Goal: Use online tool/utility: Utilize a website feature to perform a specific function

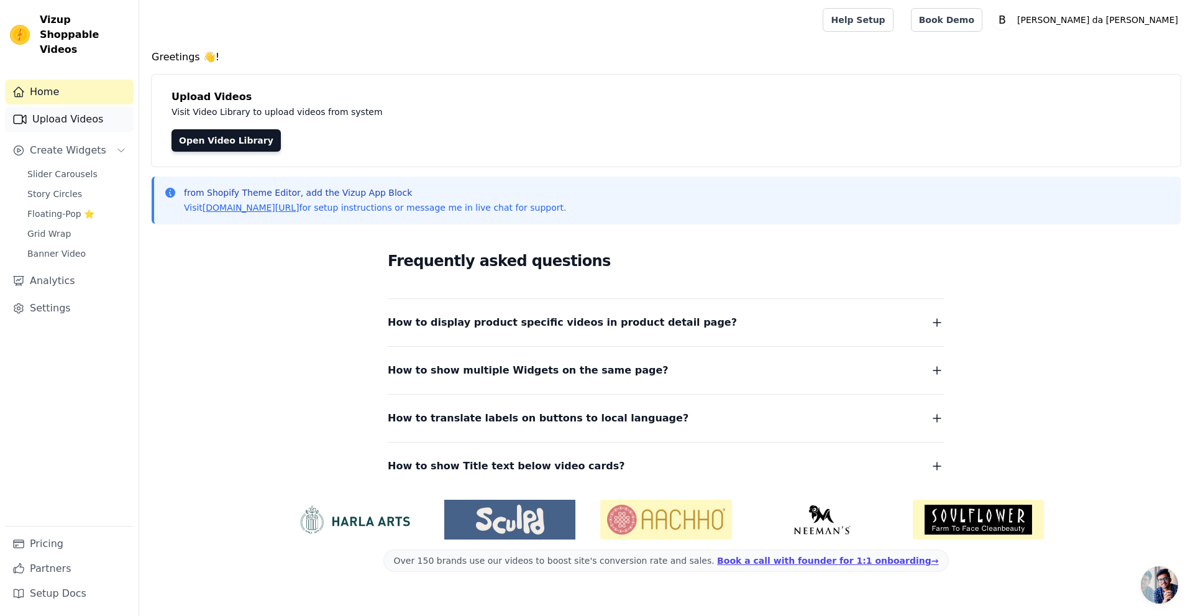
click at [39, 107] on link "Upload Videos" at bounding box center [69, 119] width 129 height 25
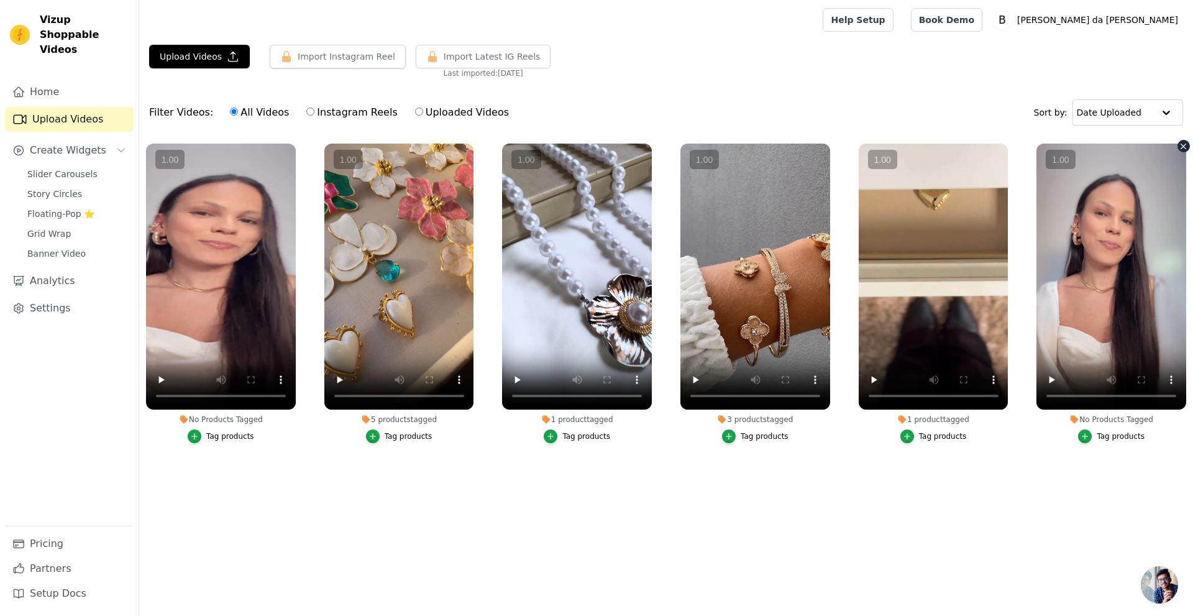
click at [1050, 382] on vsc-controller at bounding box center [1112, 277] width 150 height 266
click at [1050, 379] on vsc-controller at bounding box center [1112, 277] width 150 height 266
click at [1085, 245] on vsc-controller at bounding box center [1112, 277] width 150 height 266
click at [156, 379] on vsc-controller at bounding box center [221, 277] width 150 height 266
click at [160, 379] on vsc-controller at bounding box center [221, 277] width 150 height 266
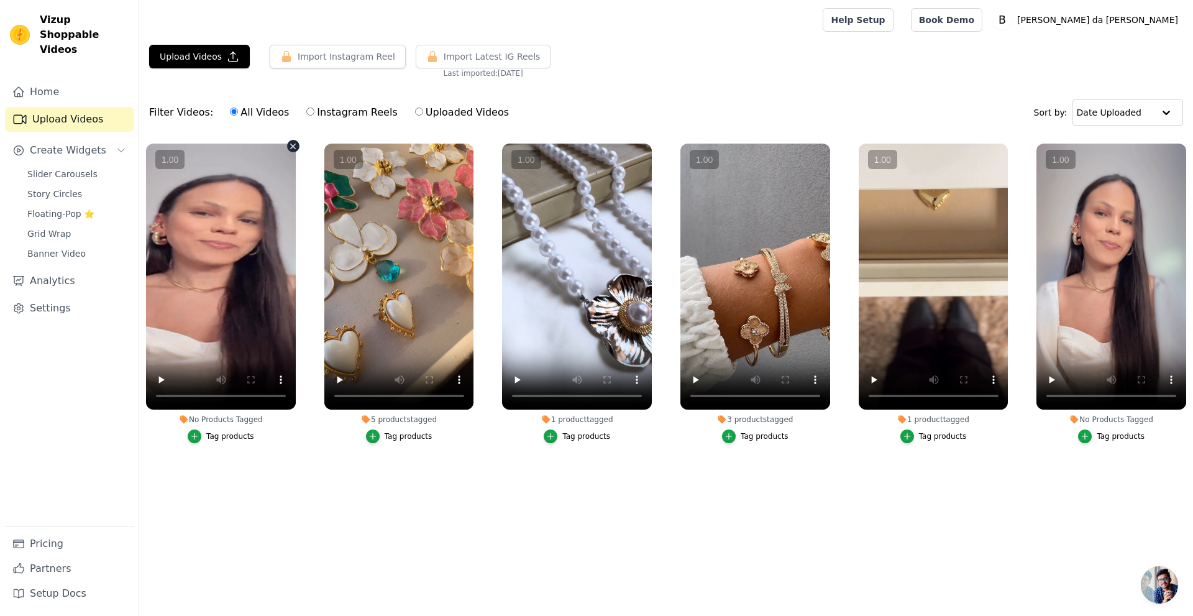
click at [174, 200] on vsc-controller at bounding box center [221, 277] width 150 height 266
click at [241, 279] on vsc-controller at bounding box center [221, 277] width 150 height 266
click at [225, 517] on main "Upload Videos Import Instagram Reel Import Latest Instagram Reels Import Latest…" at bounding box center [666, 282] width 1054 height 485
click at [217, 321] on vsc-controller at bounding box center [221, 277] width 150 height 266
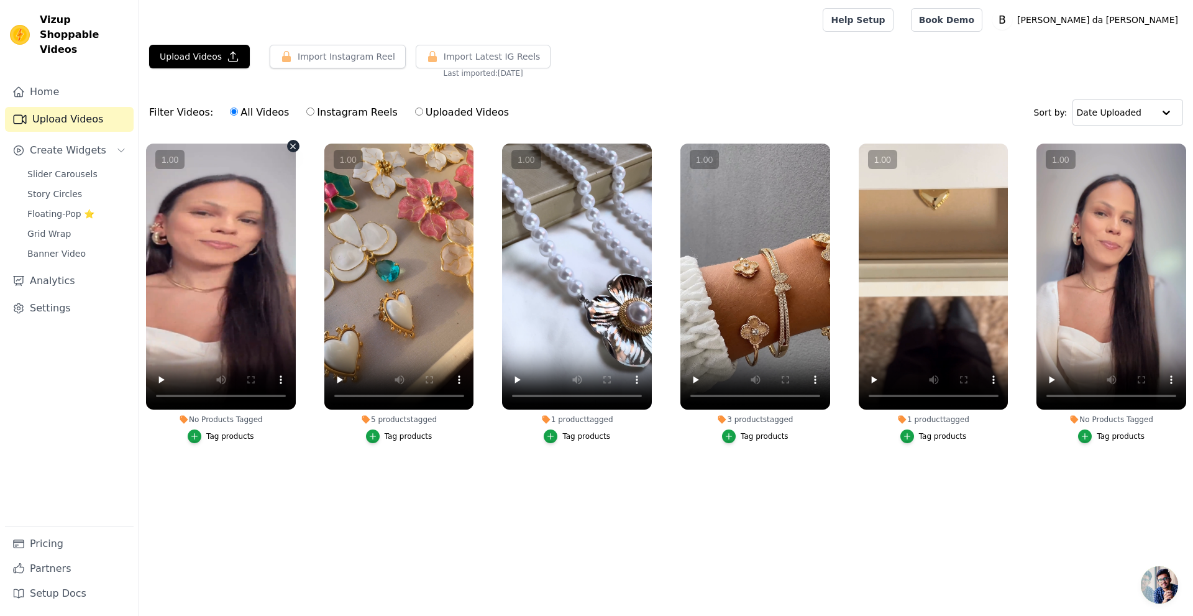
drag, startPoint x: 217, startPoint y: 321, endPoint x: 283, endPoint y: 367, distance: 80.9
click at [219, 321] on vsc-controller at bounding box center [221, 277] width 150 height 266
click at [280, 382] on vsc-controller at bounding box center [221, 277] width 150 height 266
click at [192, 312] on vsc-controller at bounding box center [221, 277] width 150 height 266
click at [159, 383] on vsc-controller at bounding box center [221, 277] width 150 height 266
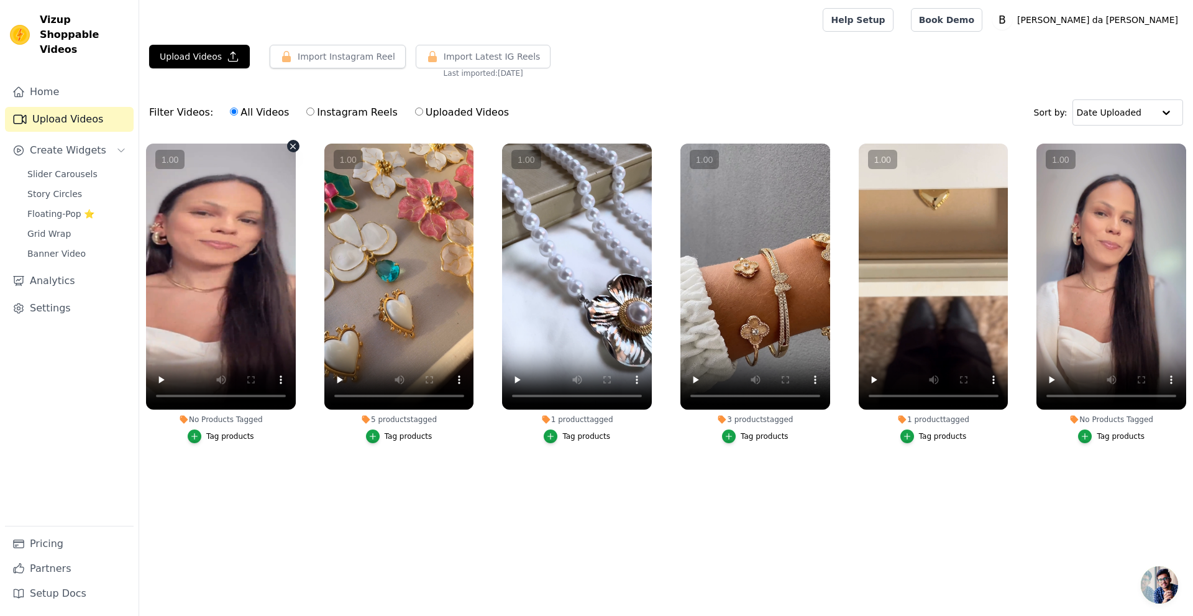
click at [159, 383] on vsc-controller at bounding box center [221, 277] width 150 height 266
click at [173, 336] on vsc-controller at bounding box center [221, 277] width 150 height 266
drag, startPoint x: 173, startPoint y: 336, endPoint x: 166, endPoint y: 236, distance: 100.3
click at [173, 332] on vsc-controller at bounding box center [221, 277] width 150 height 266
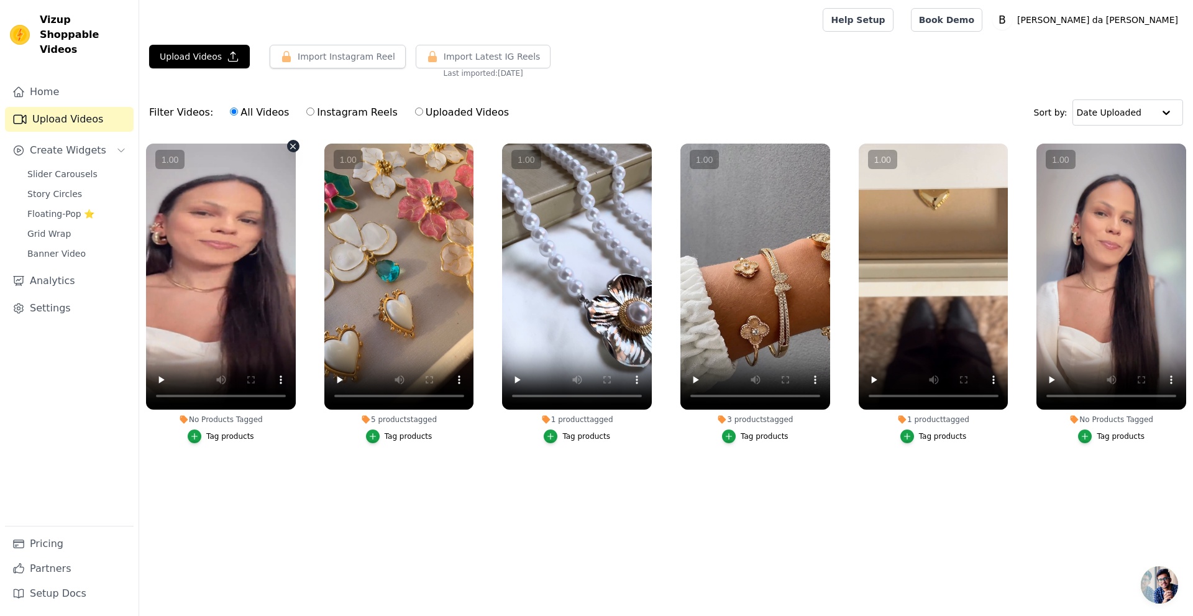
click at [173, 229] on vsc-controller at bounding box center [221, 277] width 150 height 266
drag, startPoint x: 186, startPoint y: 227, endPoint x: 174, endPoint y: 206, distance: 25.1
click at [174, 206] on vsc-controller at bounding box center [221, 277] width 150 height 266
drag, startPoint x: 186, startPoint y: 217, endPoint x: 324, endPoint y: 232, distance: 138.9
click at [324, 232] on ul "No Products Tagged Tag products 5 products tagged Tag products 1 product tagged…" at bounding box center [666, 316] width 1054 height 358
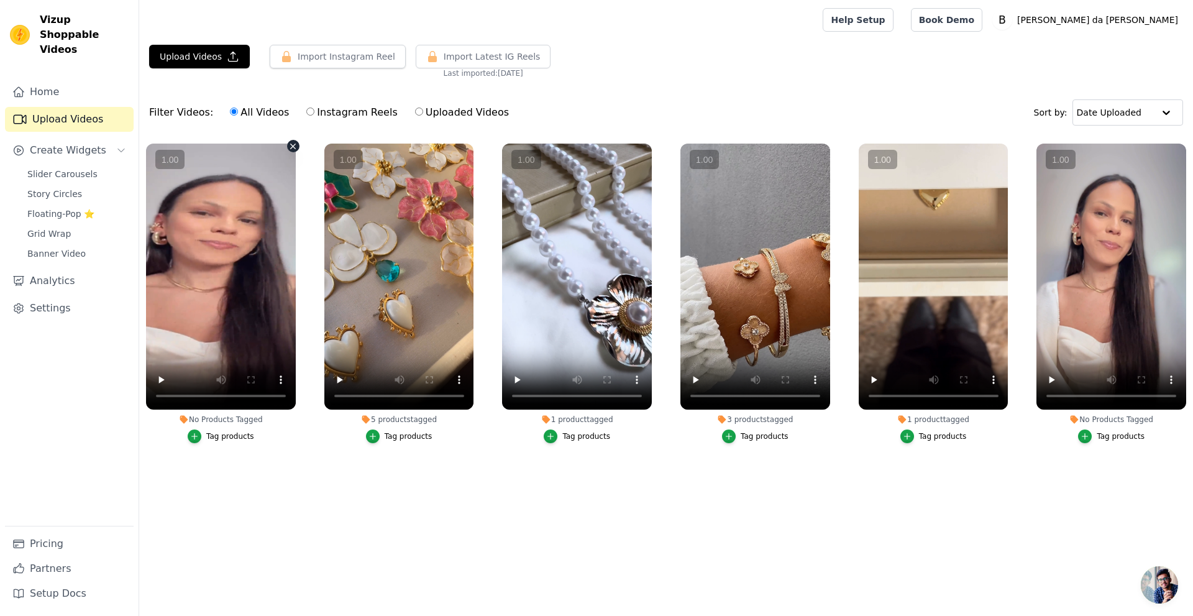
drag, startPoint x: 242, startPoint y: 234, endPoint x: 311, endPoint y: 236, distance: 68.4
click at [311, 236] on ul "No Products Tagged Tag products 5 products tagged Tag products 1 product tagged…" at bounding box center [666, 316] width 1054 height 358
drag, startPoint x: 392, startPoint y: 245, endPoint x: 173, endPoint y: 235, distance: 219.0
click at [328, 245] on vsc-controller at bounding box center [399, 277] width 150 height 266
drag, startPoint x: 220, startPoint y: 242, endPoint x: 399, endPoint y: 254, distance: 179.4
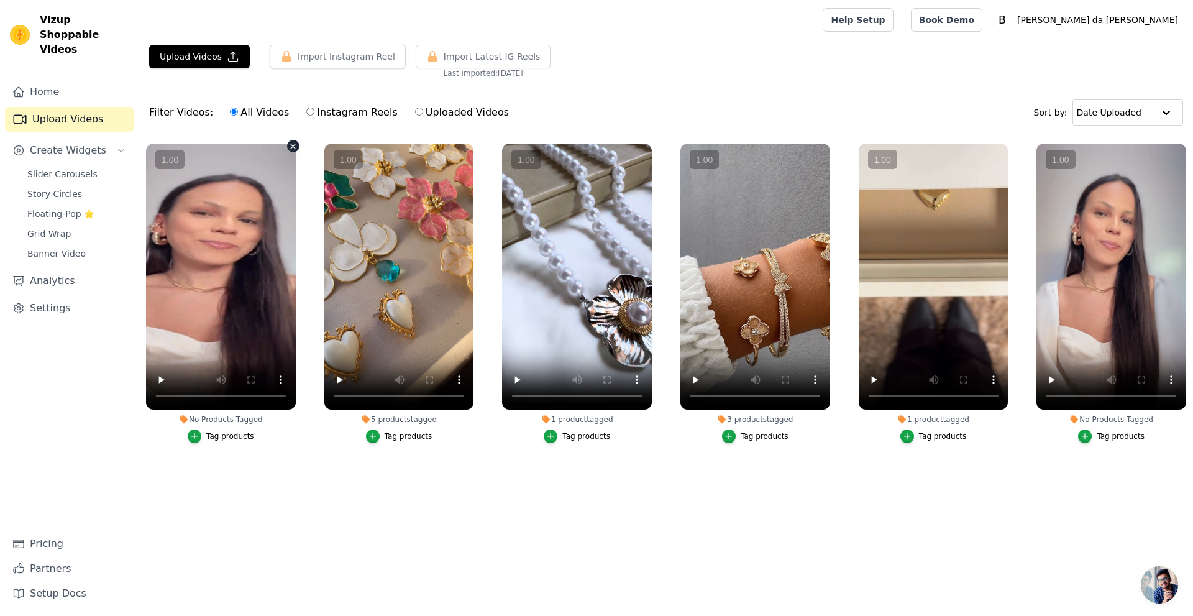
click at [247, 244] on vsc-controller at bounding box center [221, 277] width 150 height 266
drag, startPoint x: 399, startPoint y: 254, endPoint x: 407, endPoint y: 254, distance: 8.1
click at [407, 254] on vsc-controller at bounding box center [399, 277] width 150 height 266
drag, startPoint x: 221, startPoint y: 242, endPoint x: 262, endPoint y: 243, distance: 41.0
click at [256, 243] on vsc-controller at bounding box center [221, 277] width 150 height 266
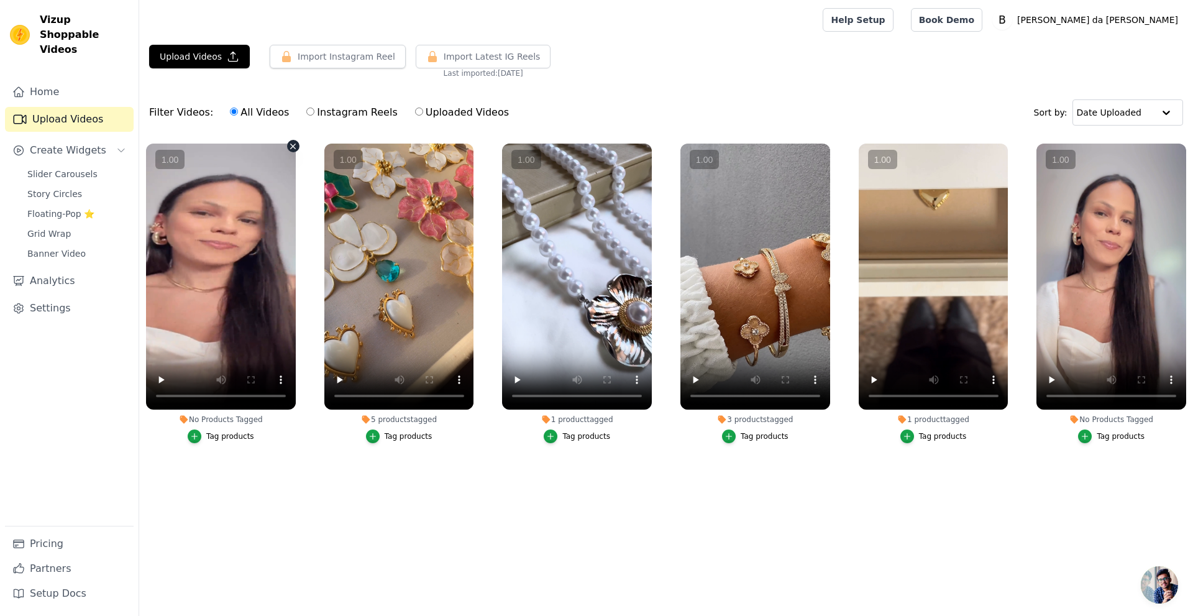
drag, startPoint x: 223, startPoint y: 256, endPoint x: 300, endPoint y: 267, distance: 78.4
click at [294, 267] on vsc-controller at bounding box center [221, 277] width 150 height 266
drag, startPoint x: 219, startPoint y: 259, endPoint x: 293, endPoint y: 249, distance: 74.6
click at [293, 249] on vsc-controller at bounding box center [221, 277] width 150 height 266
click at [157, 382] on vsc-controller at bounding box center [221, 277] width 150 height 266
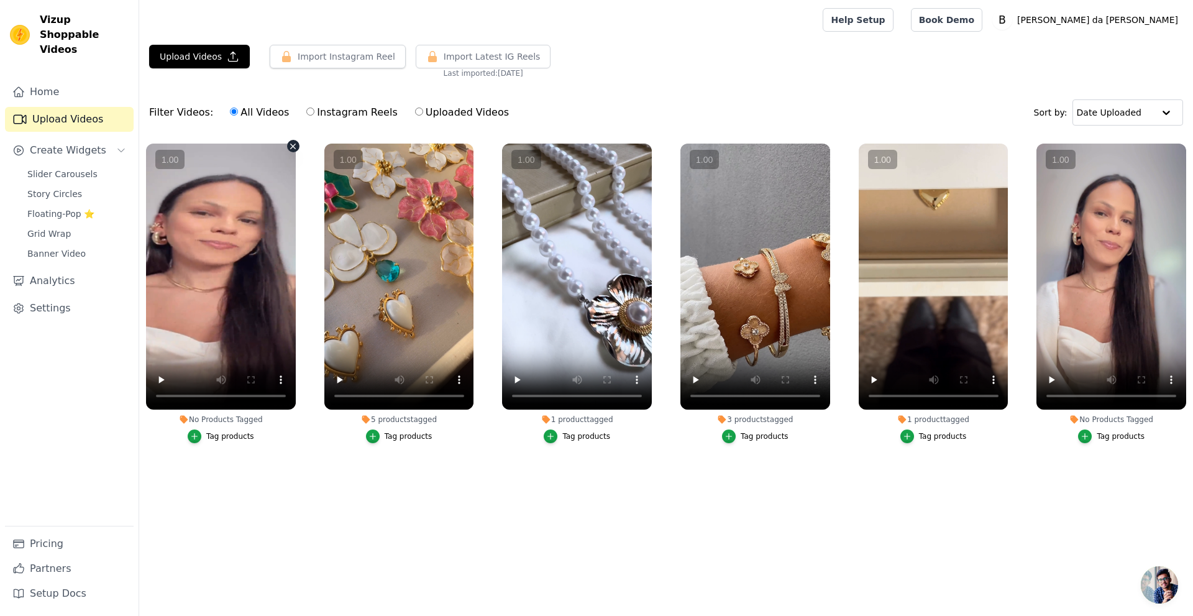
click at [157, 381] on vsc-controller at bounding box center [221, 277] width 150 height 266
click at [280, 376] on vsc-controller at bounding box center [221, 277] width 150 height 266
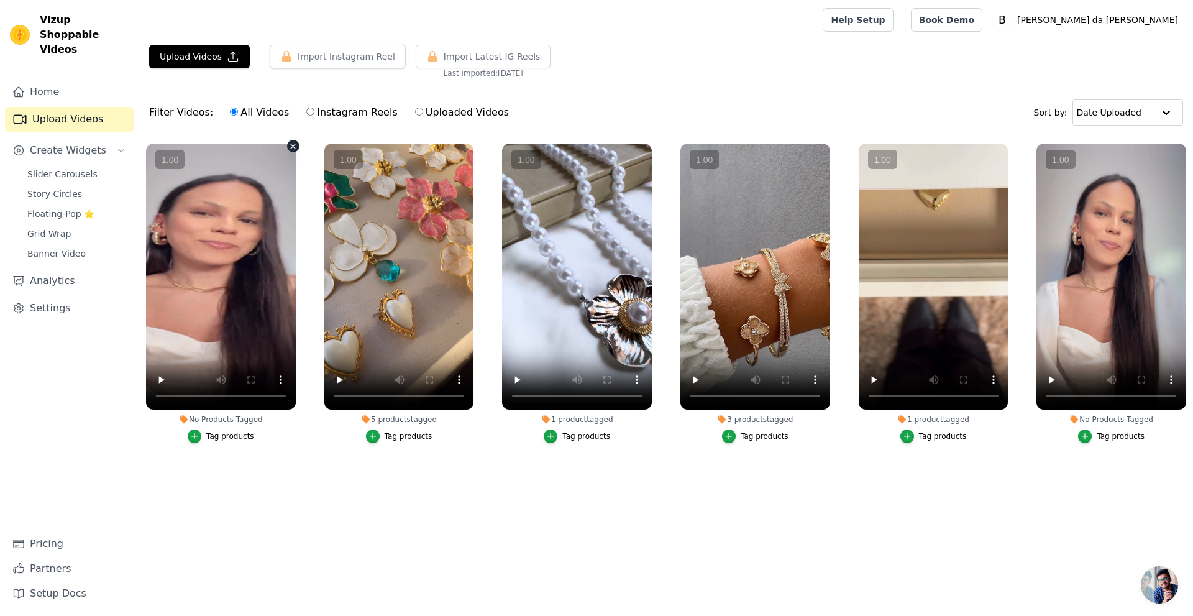
drag, startPoint x: 330, startPoint y: 272, endPoint x: 372, endPoint y: 266, distance: 42.0
click at [343, 270] on ul "No Products Tagged Tag products 5 products tagged Tag products 1 product tagged…" at bounding box center [666, 316] width 1054 height 358
drag, startPoint x: 399, startPoint y: 253, endPoint x: 375, endPoint y: 254, distance: 24.2
click at [381, 254] on vsc-controller at bounding box center [399, 277] width 150 height 266
drag, startPoint x: 211, startPoint y: 237, endPoint x: 421, endPoint y: 269, distance: 212.6
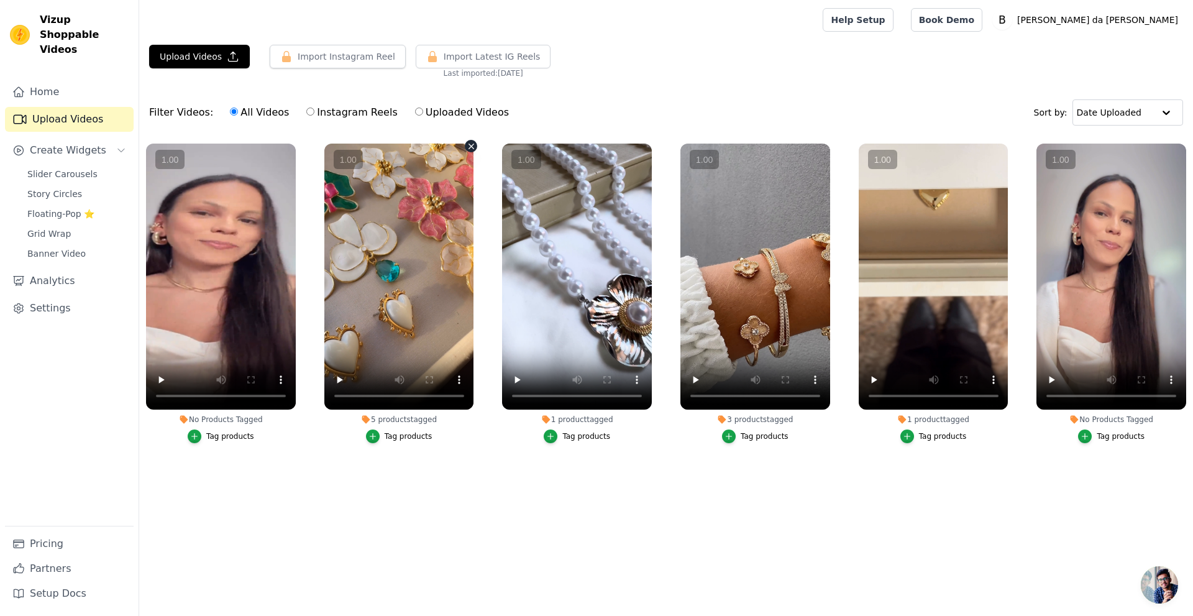
click at [376, 263] on ul "No Products Tagged Tag products 5 products tagged Tag products 1 product tagged…" at bounding box center [666, 316] width 1054 height 358
click at [549, 280] on vsc-controller at bounding box center [577, 277] width 150 height 266
drag, startPoint x: 626, startPoint y: 271, endPoint x: 694, endPoint y: 272, distance: 67.8
click at [671, 275] on ul "No Products Tagged Tag products 5 products tagged Tag products 1 product tagged…" at bounding box center [666, 316] width 1054 height 358
click at [316, 109] on label "Instagram Reels" at bounding box center [352, 112] width 92 height 16
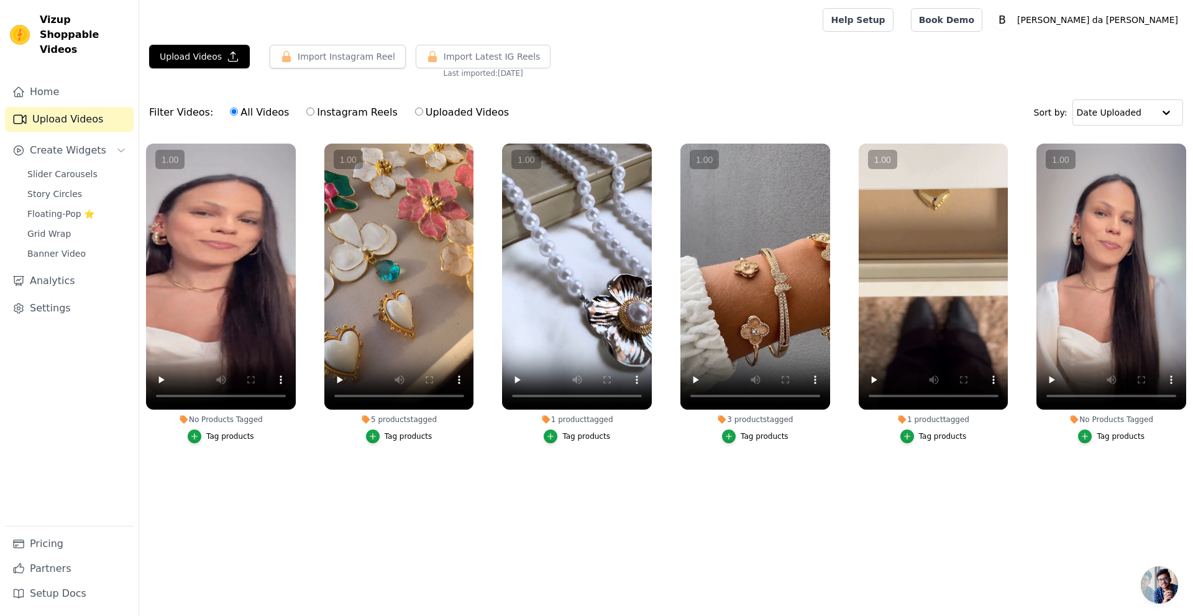
click at [314, 109] on input "Instagram Reels" at bounding box center [310, 112] width 8 height 8
radio input "true"
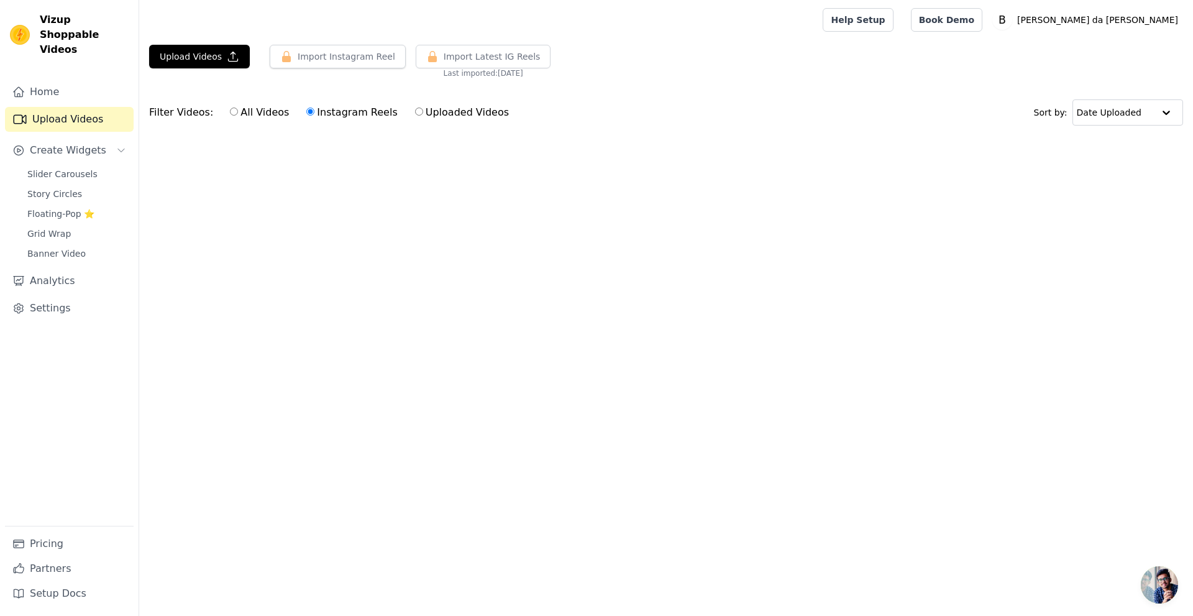
click at [449, 113] on label "Uploaded Videos" at bounding box center [462, 112] width 95 height 16
click at [423, 113] on input "Uploaded Videos" at bounding box center [419, 112] width 8 height 8
radio input "true"
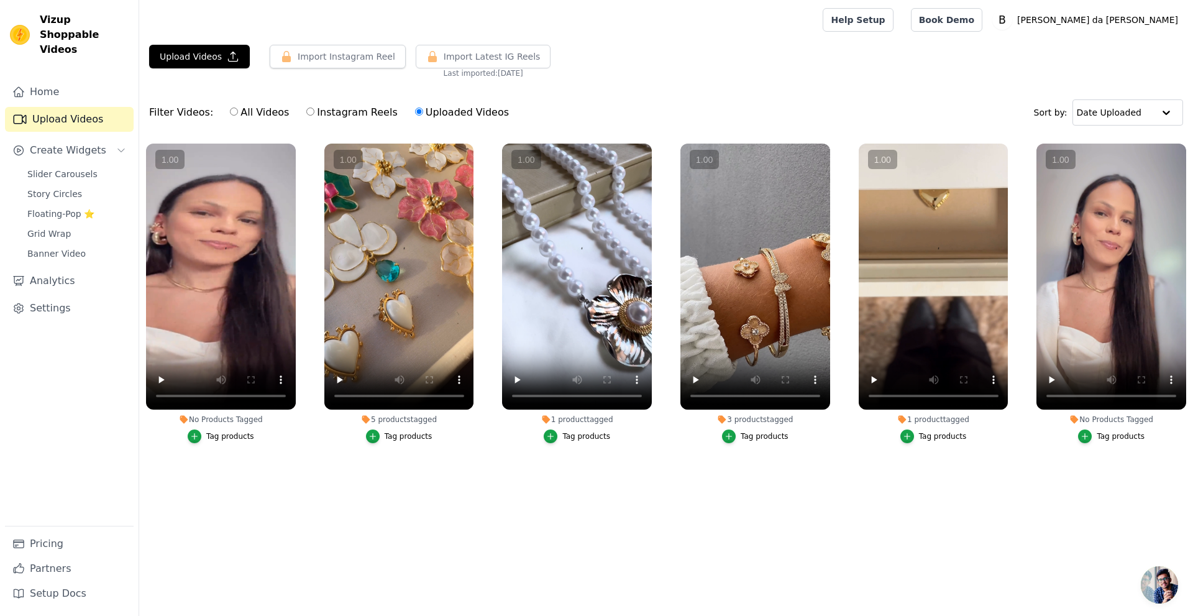
click at [339, 118] on label "Instagram Reels" at bounding box center [352, 112] width 92 height 16
click at [314, 116] on input "Instagram Reels" at bounding box center [310, 112] width 8 height 8
radio input "true"
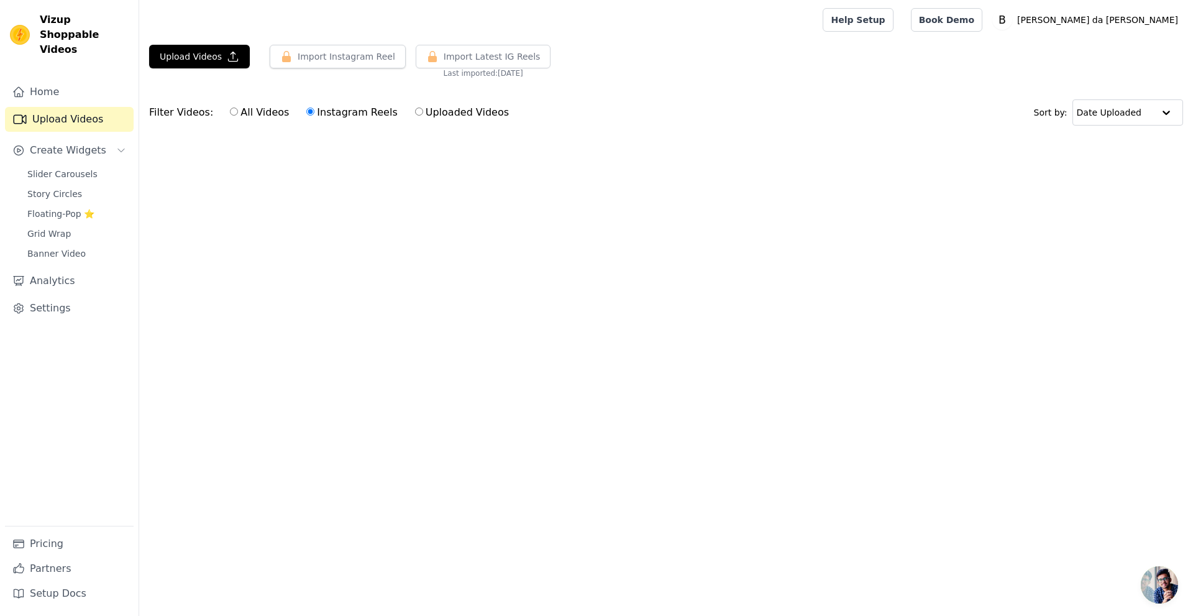
click at [242, 115] on label "All Videos" at bounding box center [259, 112] width 60 height 16
click at [238, 115] on input "All Videos" at bounding box center [234, 112] width 8 height 8
radio input "true"
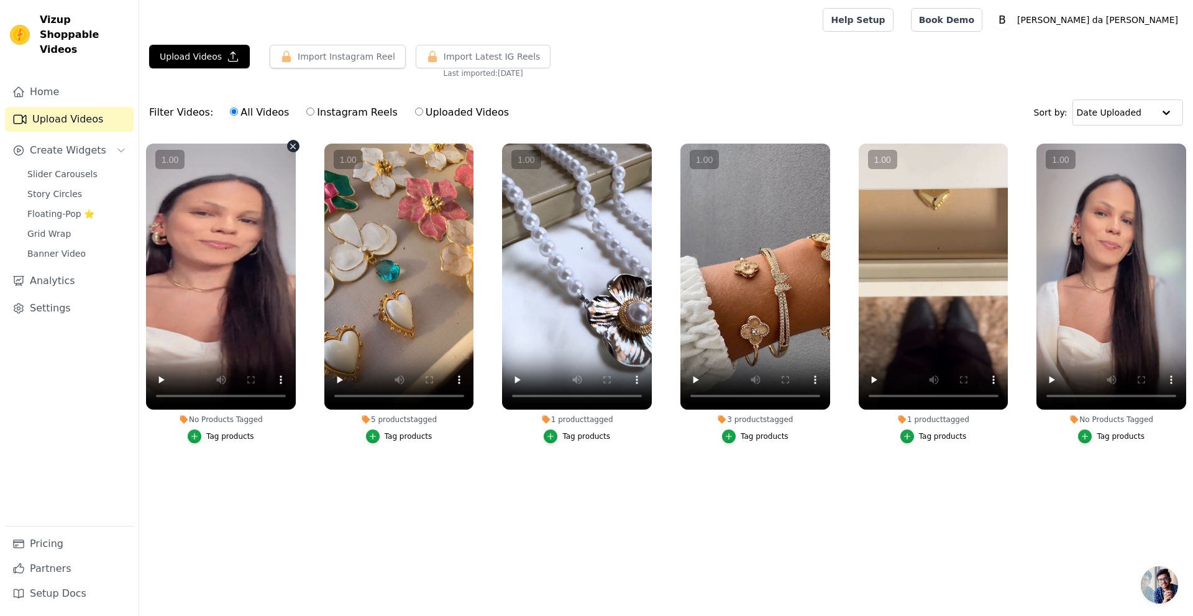
click at [252, 284] on vsc-controller at bounding box center [221, 277] width 150 height 266
click at [157, 380] on vsc-controller at bounding box center [221, 277] width 150 height 266
click at [158, 380] on vsc-controller at bounding box center [221, 277] width 150 height 266
click at [162, 380] on vsc-controller at bounding box center [221, 277] width 150 height 266
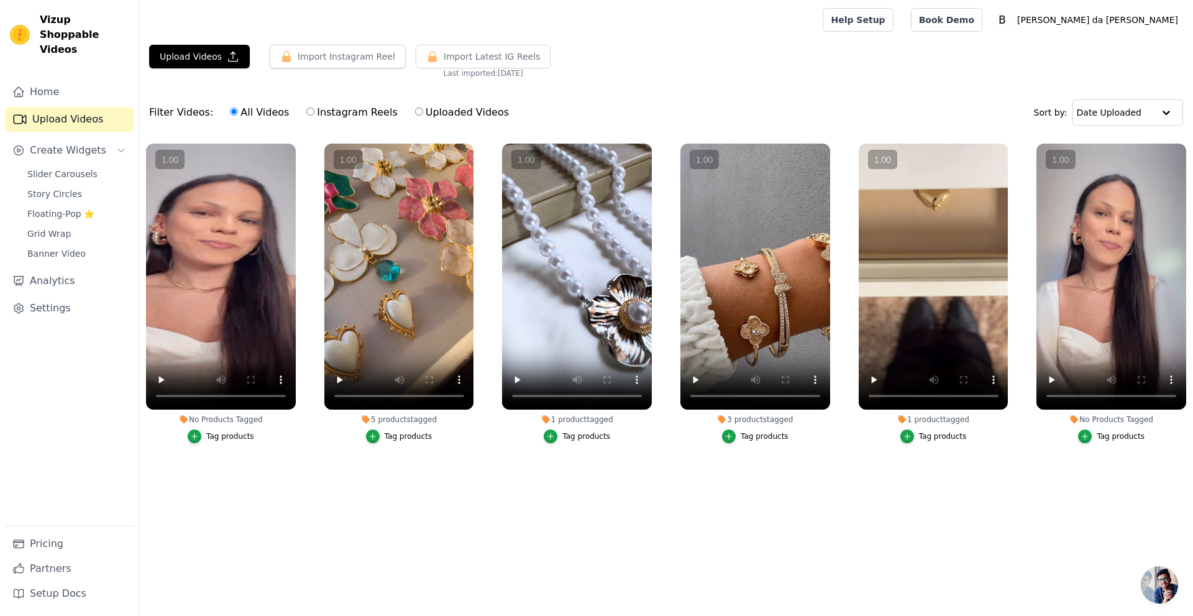
click at [216, 416] on div "No Products Tagged" at bounding box center [221, 420] width 150 height 10
click at [280, 377] on vsc-controller at bounding box center [221, 277] width 150 height 266
click at [218, 291] on vsc-controller at bounding box center [221, 277] width 150 height 266
click at [211, 206] on vsc-controller at bounding box center [221, 277] width 150 height 266
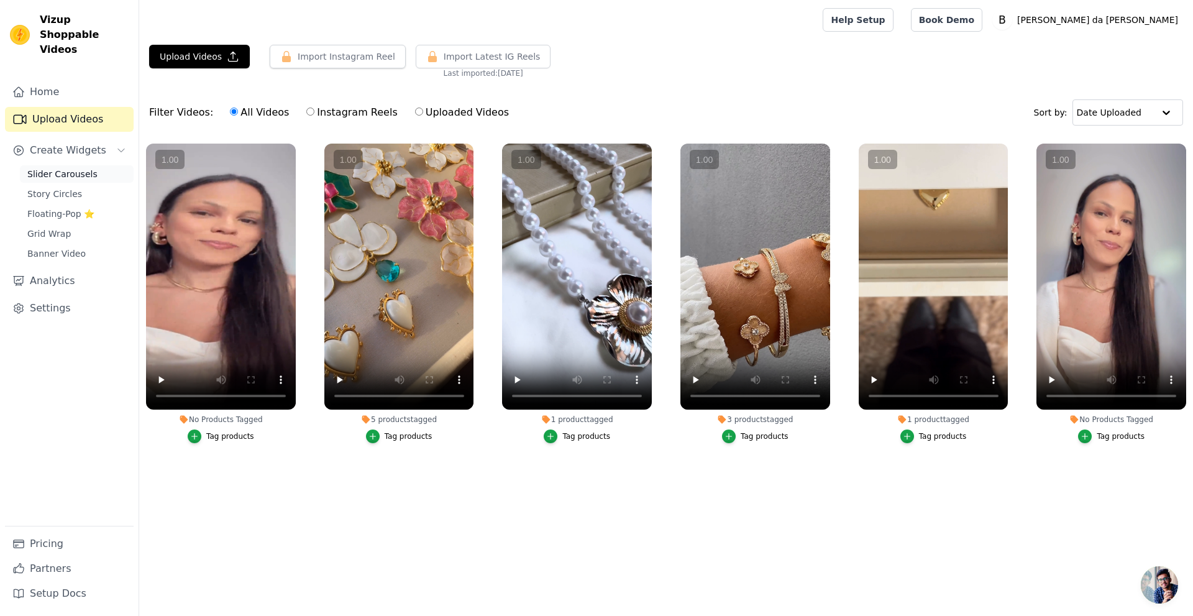
click at [74, 167] on link "Slider Carousels" at bounding box center [77, 173] width 114 height 17
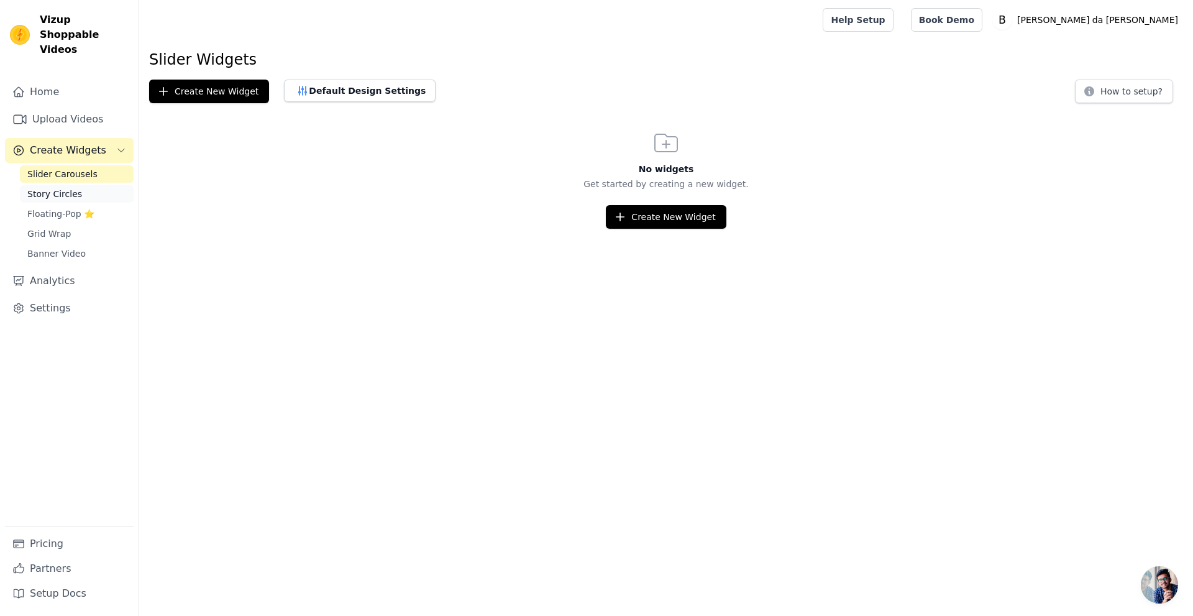
click at [72, 188] on span "Story Circles" at bounding box center [54, 194] width 55 height 12
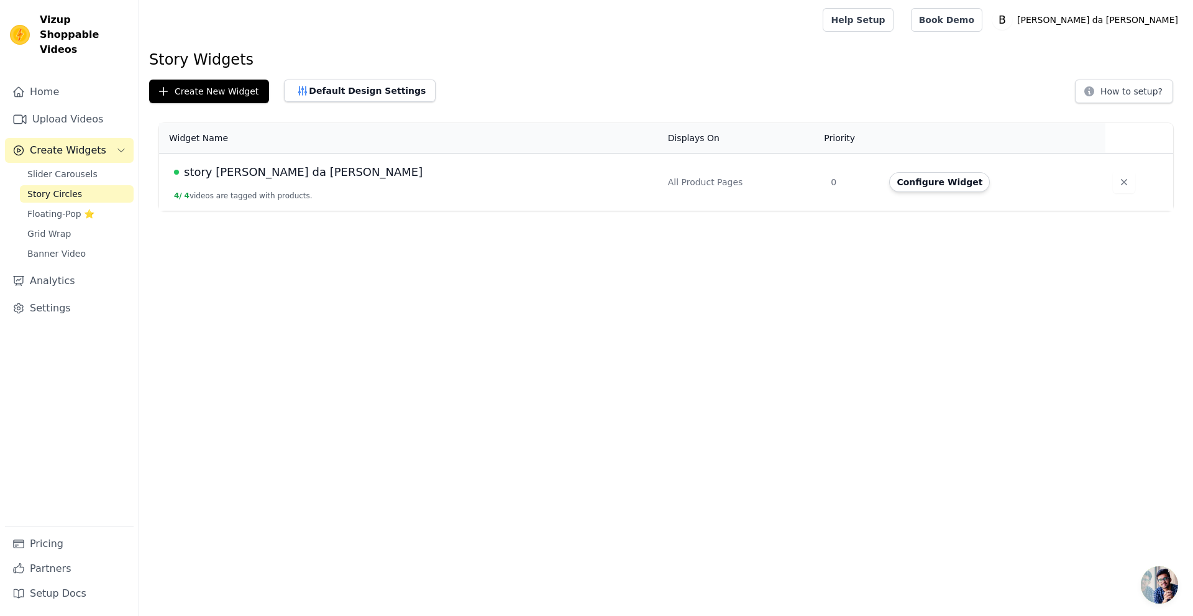
click at [221, 172] on span "story biju da frida" at bounding box center [303, 171] width 239 height 17
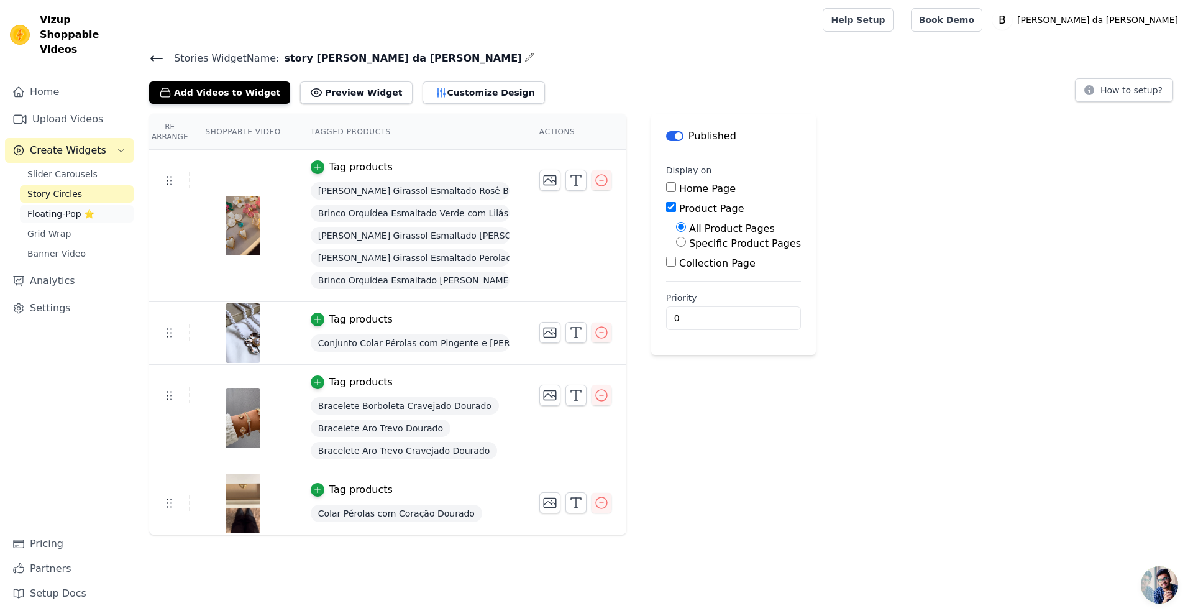
click at [50, 208] on span "Floating-Pop ⭐" at bounding box center [60, 214] width 67 height 12
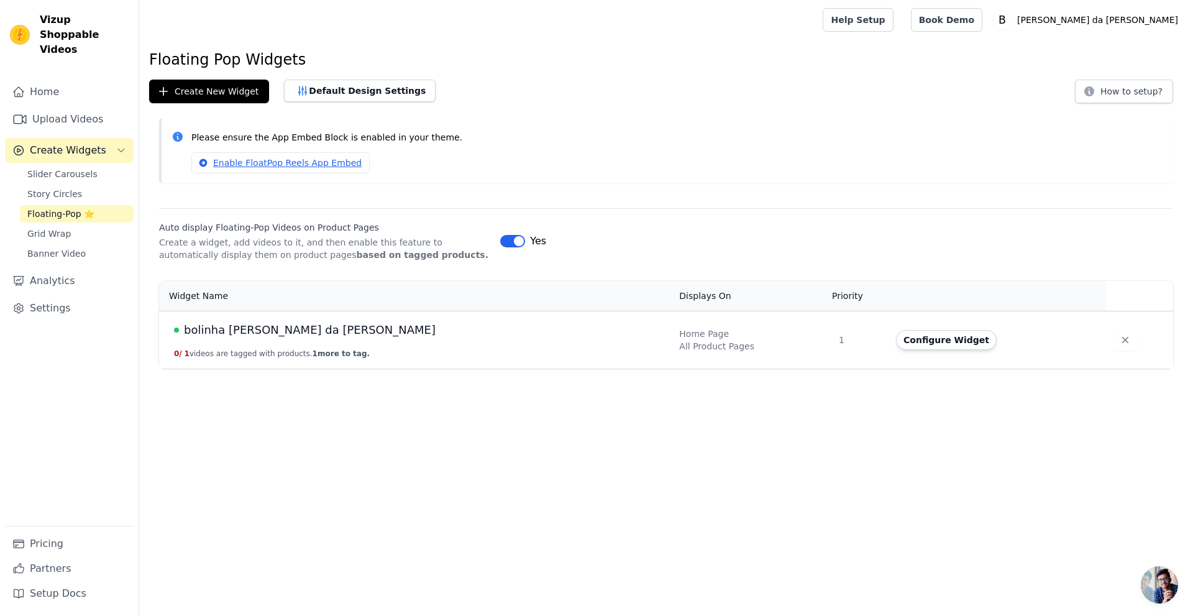
click at [214, 328] on span "bolinha biju da frida" at bounding box center [310, 329] width 252 height 17
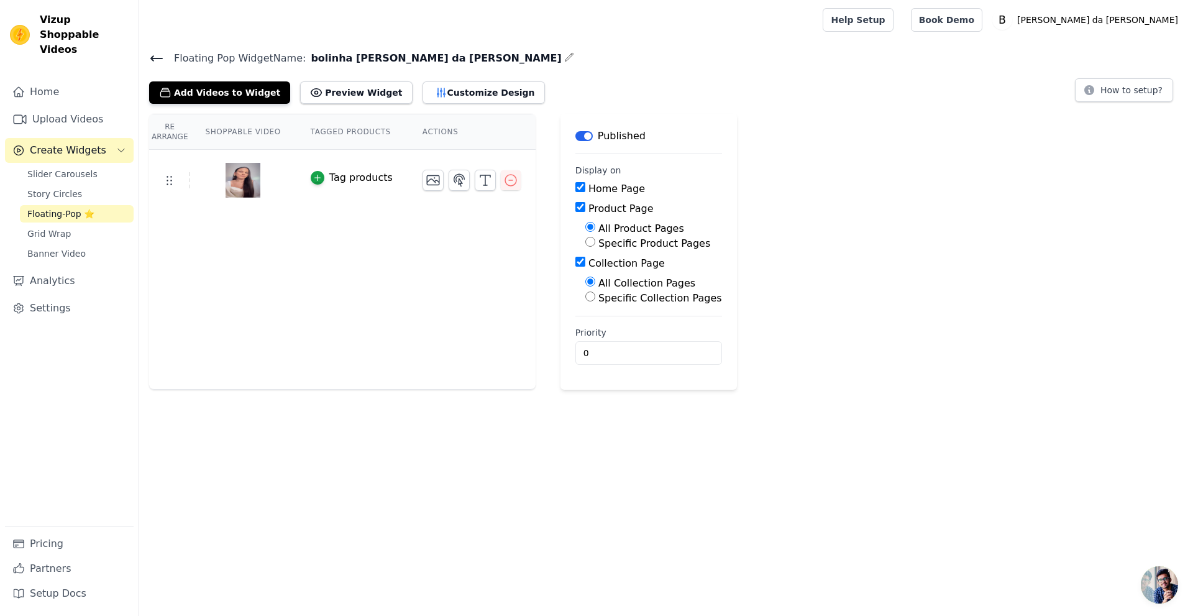
click at [243, 178] on img at bounding box center [243, 180] width 35 height 60
click at [242, 185] on img at bounding box center [243, 180] width 35 height 60
click at [314, 95] on button "Preview Widget" at bounding box center [356, 92] width 112 height 22
